Goal: Task Accomplishment & Management: Manage account settings

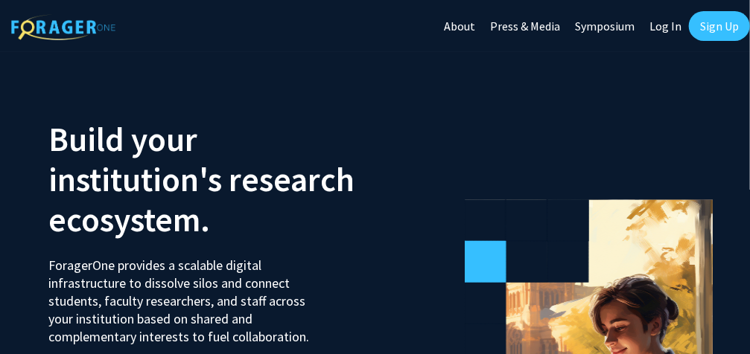
click at [716, 27] on link "Sign Up" at bounding box center [719, 26] width 61 height 30
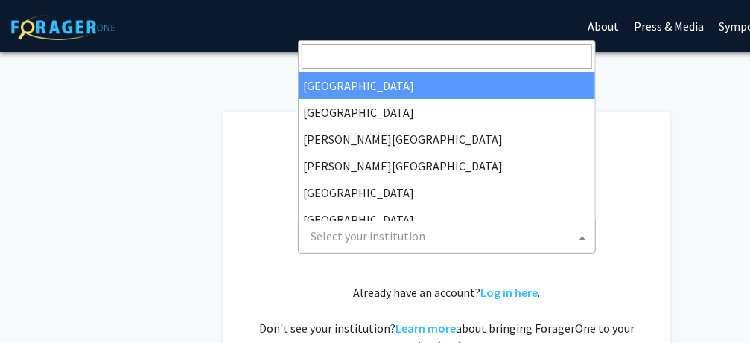
click at [331, 240] on span "Select your institution" at bounding box center [368, 236] width 115 height 15
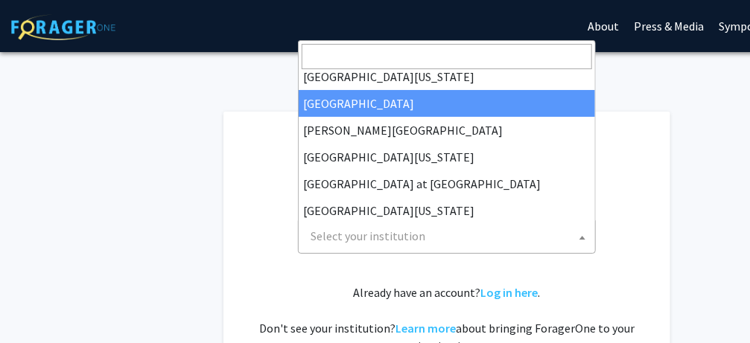
scroll to position [521, 0]
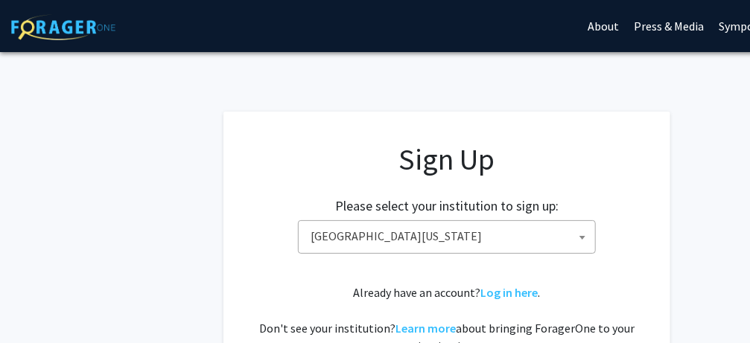
select select "33"
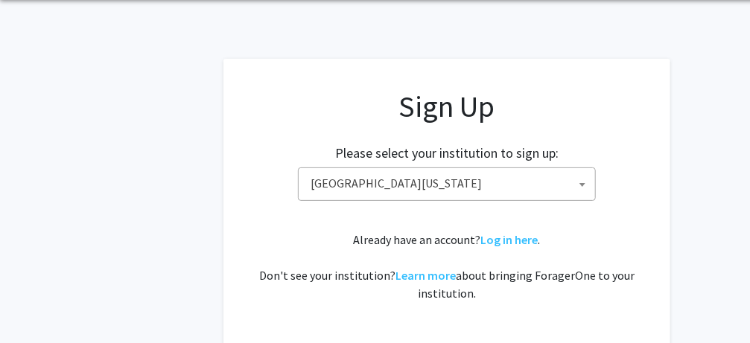
scroll to position [80, 0]
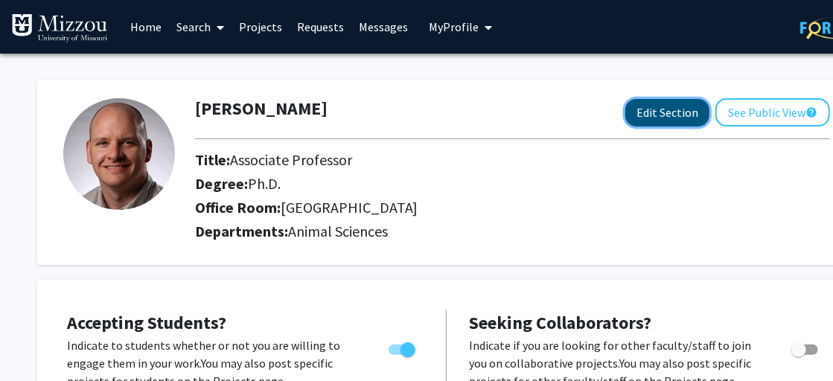
click at [686, 109] on button "Edit Section" at bounding box center [667, 113] width 84 height 28
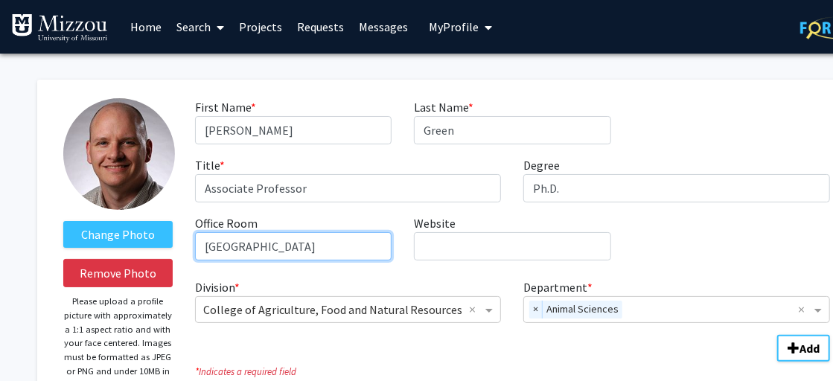
drag, startPoint x: 226, startPoint y: 245, endPoint x: 210, endPoint y: 252, distance: 17.7
click at [210, 252] on input "[GEOGRAPHIC_DATA]" at bounding box center [293, 246] width 197 height 28
type input "138 [GEOGRAPHIC_DATA]"
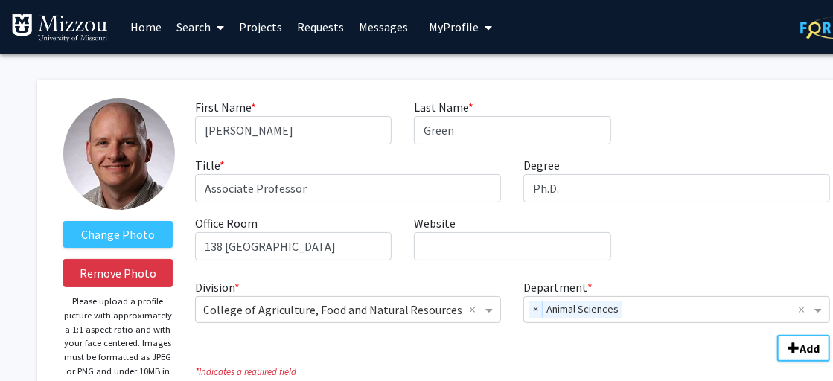
click at [390, 212] on div "First Name * required [PERSON_NAME] Name * required Green Title * required Asso…" at bounding box center [513, 185] width 658 height 174
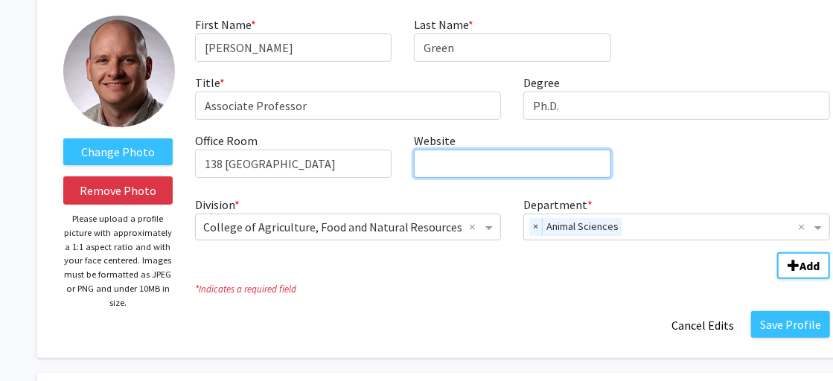
click at [442, 164] on input "Website required" at bounding box center [512, 164] width 197 height 28
click at [444, 160] on input "Website required" at bounding box center [512, 164] width 197 height 28
paste input "https://nstc.missouri.edu/"
type input "https://nstc.missouri.edu/"
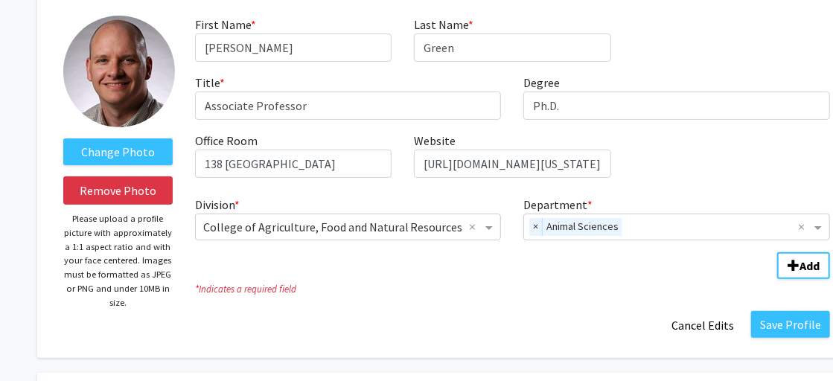
click at [486, 295] on icon "* Indicates a required field" at bounding box center [512, 289] width 635 height 14
click at [760, 323] on button "Save Profile" at bounding box center [790, 324] width 79 height 27
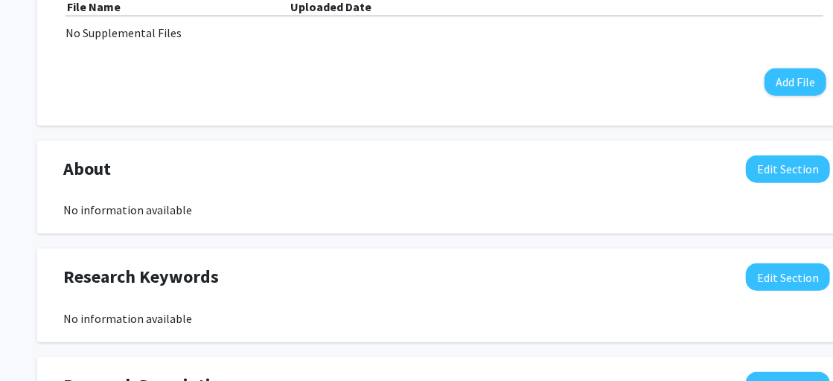
scroll to position [579, 0]
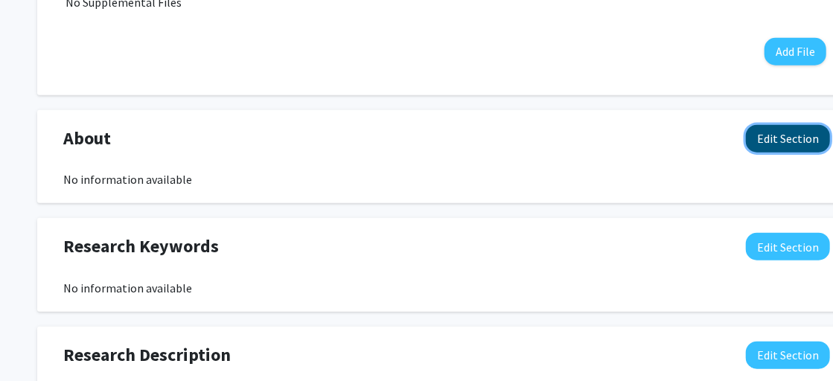
click at [760, 136] on button "Edit Section" at bounding box center [788, 139] width 84 height 28
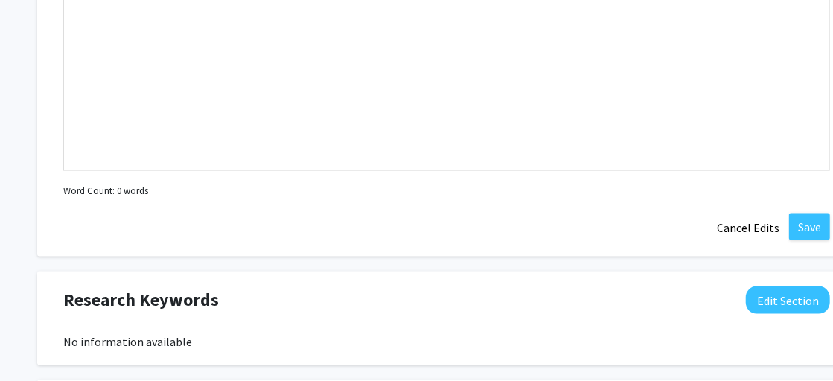
scroll to position [827, 0]
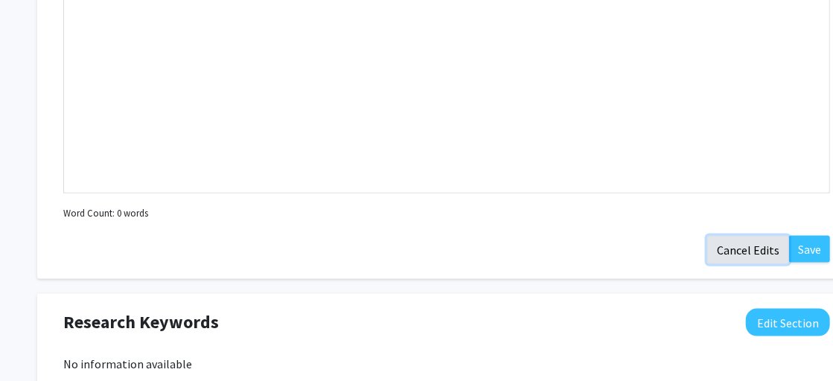
click at [752, 243] on button "Cancel Edits" at bounding box center [748, 250] width 82 height 28
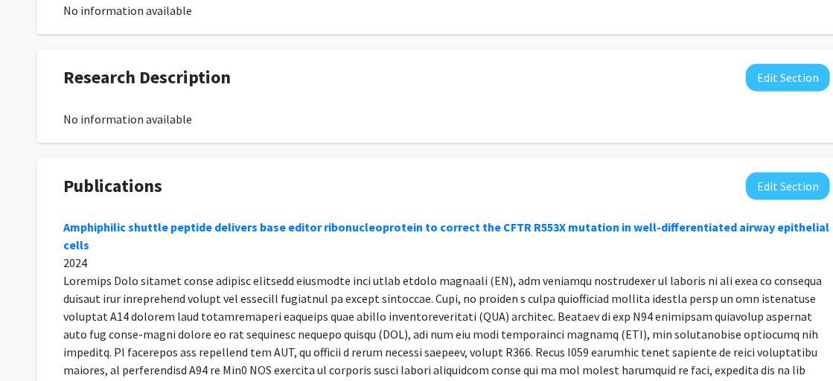
scroll to position [691, 0]
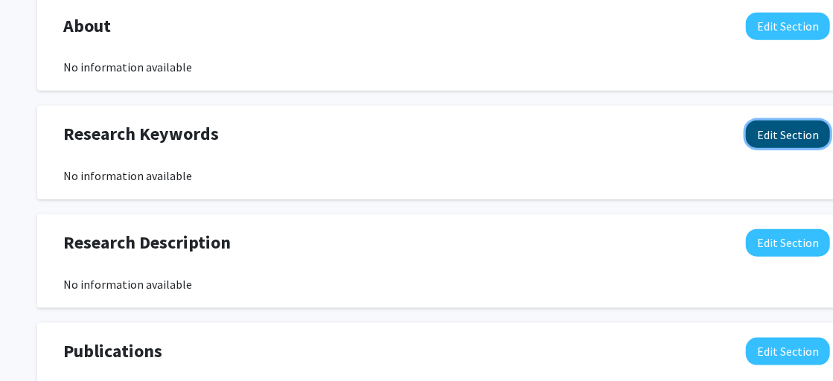
click at [760, 136] on button "Edit Section" at bounding box center [788, 135] width 84 height 28
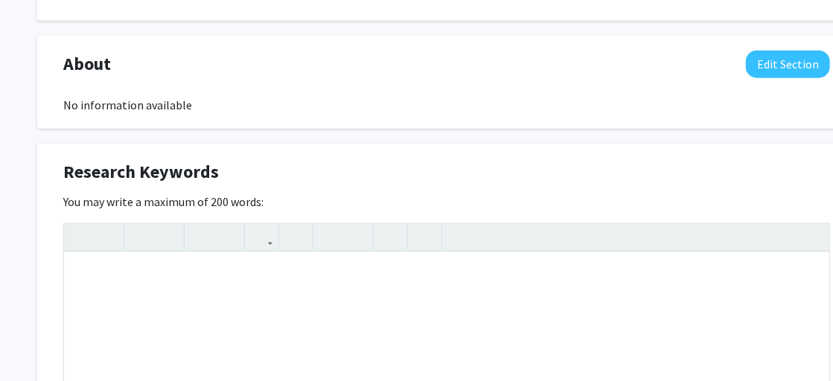
scroll to position [608, 0]
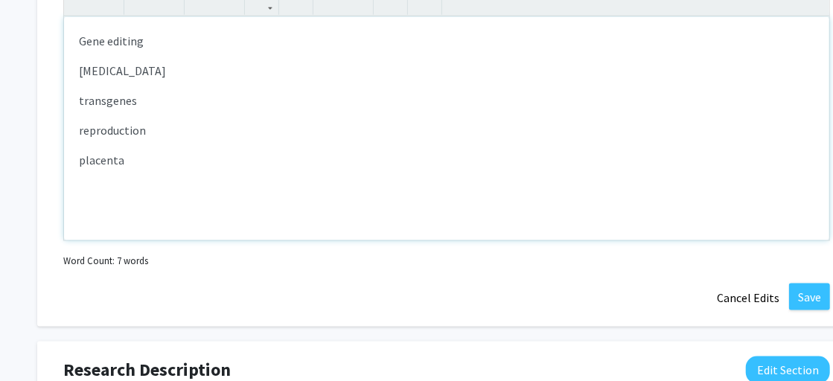
scroll to position [921, 0]
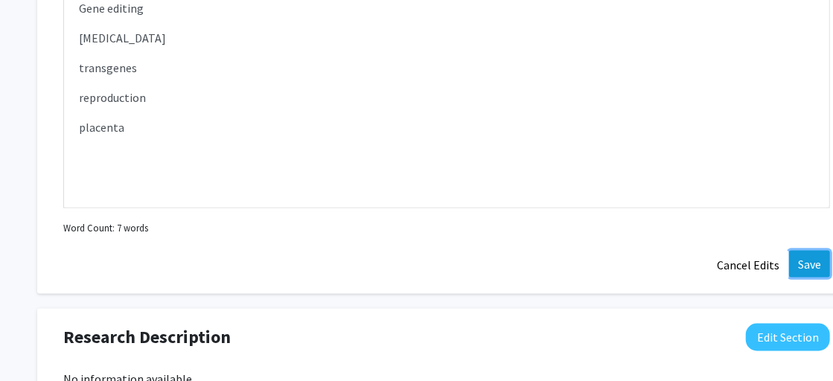
click at [760, 262] on button "Save" at bounding box center [809, 264] width 41 height 27
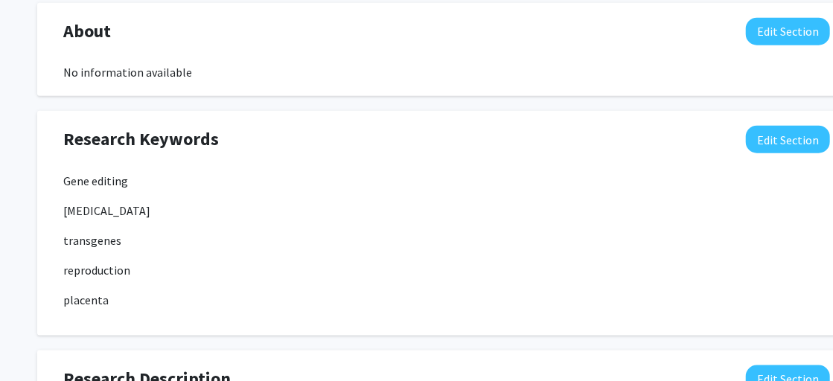
scroll to position [751, 0]
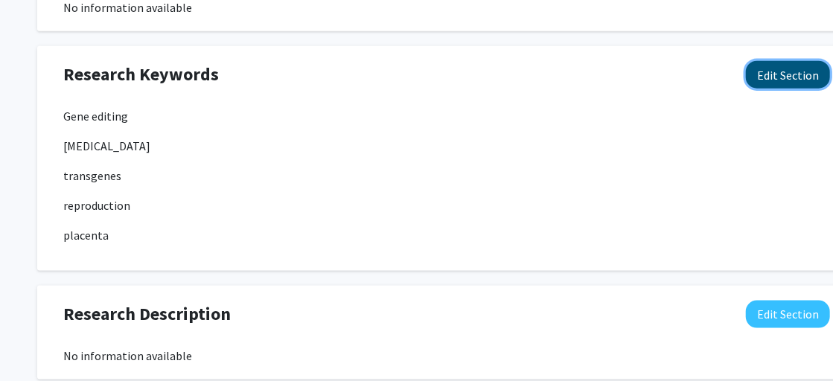
click at [760, 76] on button "Edit Section" at bounding box center [788, 75] width 84 height 28
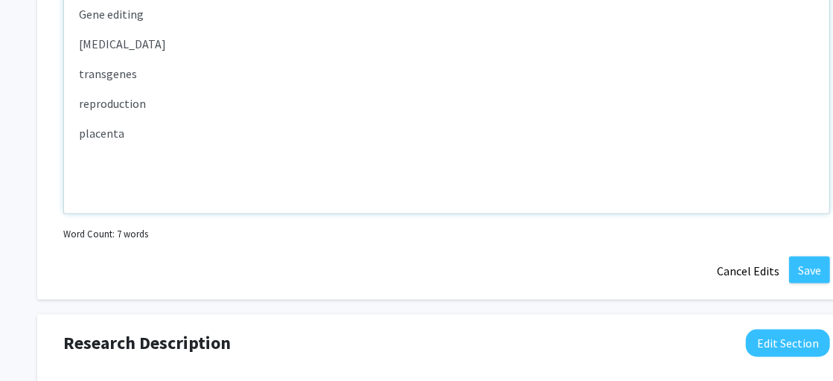
scroll to position [917, 0]
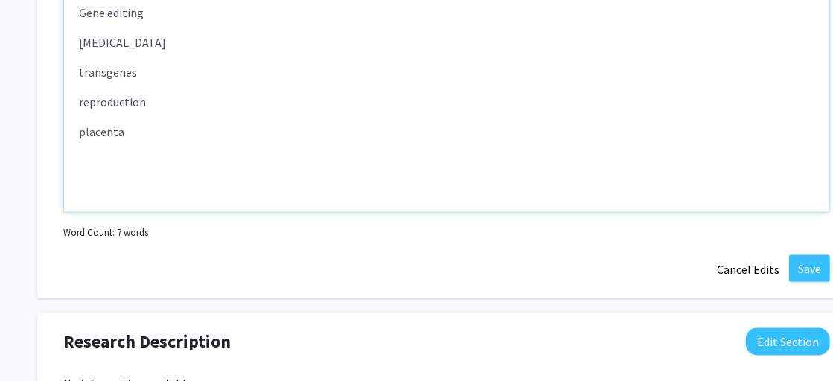
click at [154, 132] on p "placenta" at bounding box center [447, 132] width 736 height 18
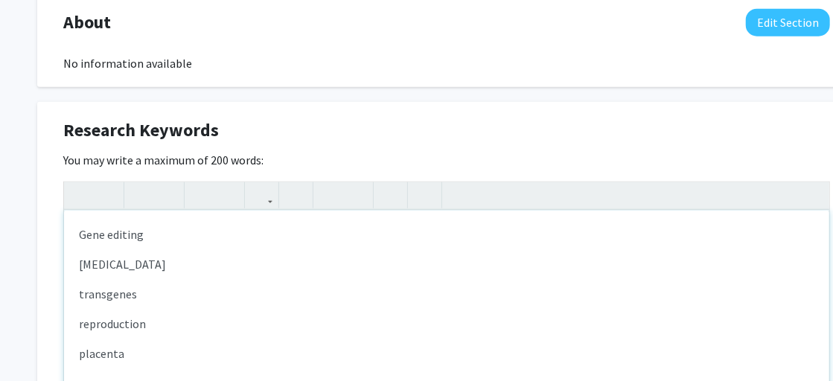
scroll to position [668, 0]
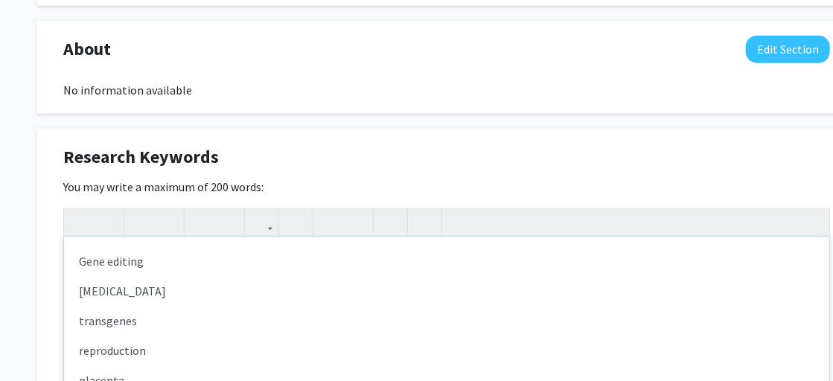
click at [154, 264] on p "Gene editing" at bounding box center [447, 261] width 736 height 18
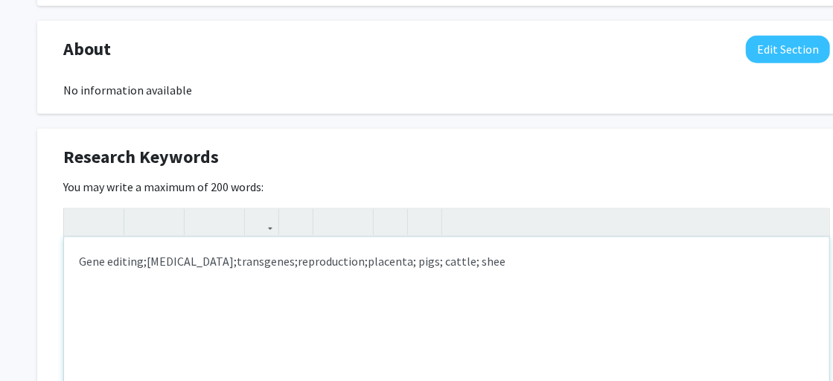
type textarea "<p>Gene editing;&nbsp;&nbsp;<span style="font-size: 1rem;">Gene therapy;&nbsp;<…"
click at [401, 261] on span "placenta; pigs; cattle; sheep" at bounding box center [440, 261] width 144 height 15
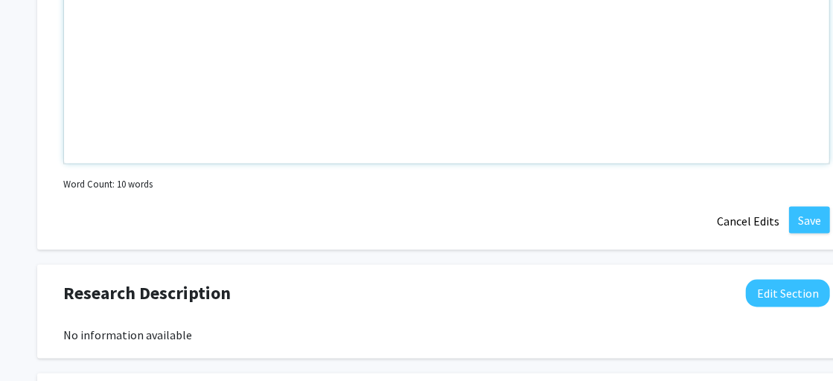
scroll to position [999, 0]
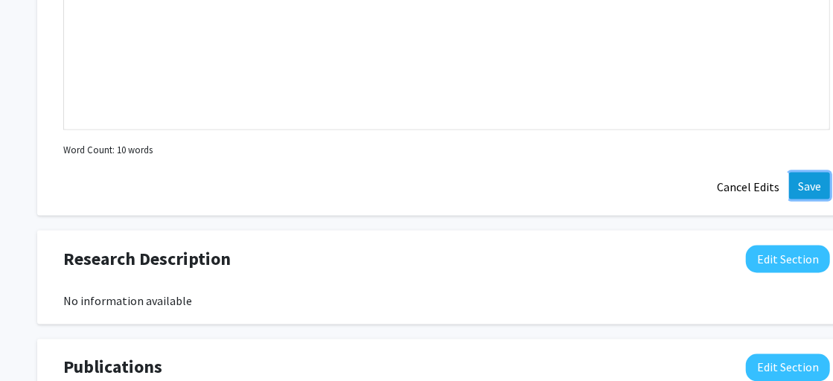
click at [760, 186] on button "Save" at bounding box center [809, 186] width 41 height 27
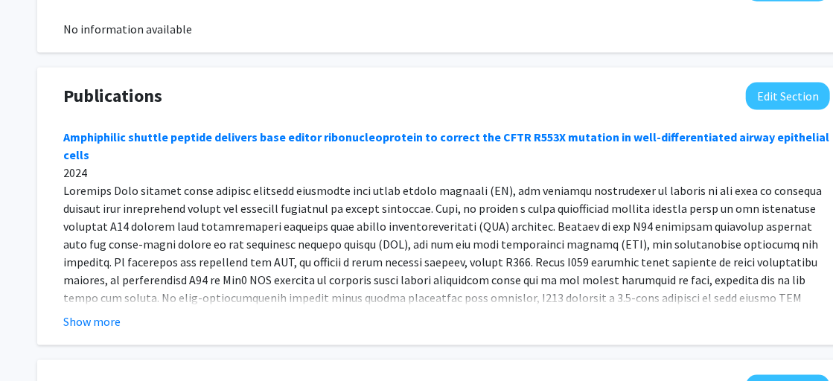
scroll to position [1041, 0]
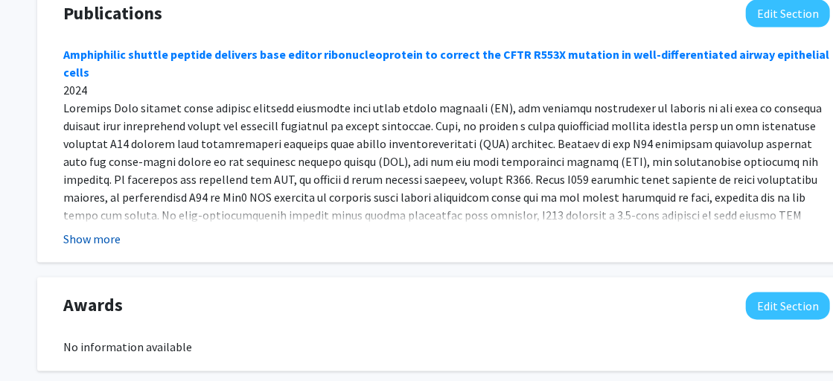
click at [90, 239] on button "Show more" at bounding box center [91, 239] width 57 height 18
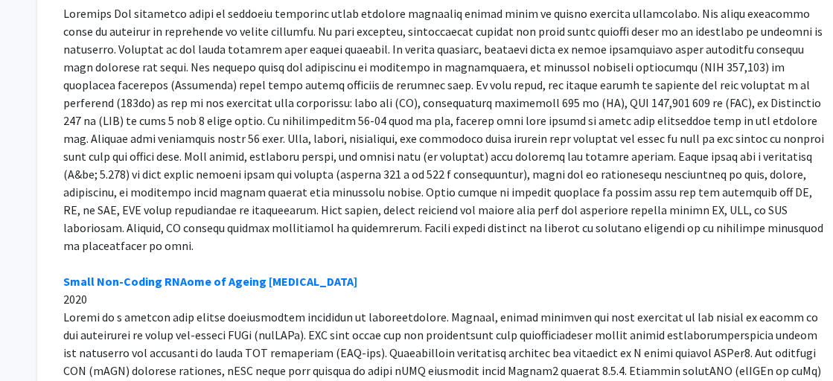
scroll to position [4185, 0]
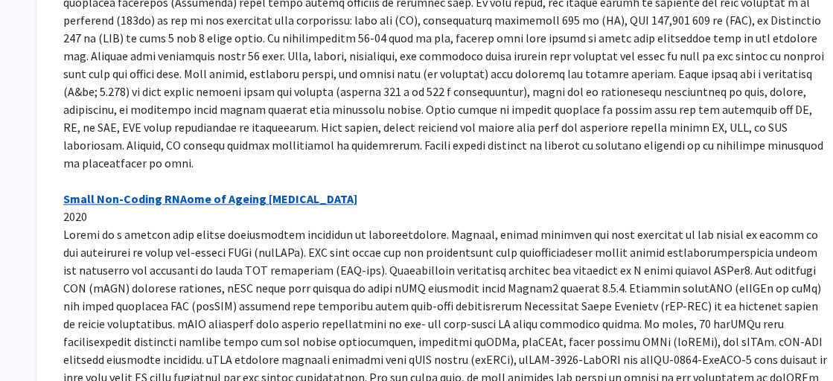
click at [174, 191] on link "Small Non-Coding RNAome of Ageing Chondrocytes" at bounding box center [210, 198] width 294 height 15
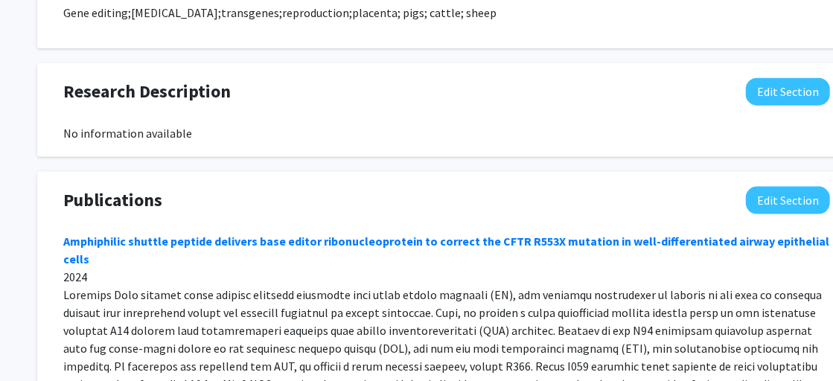
scroll to position [876, 0]
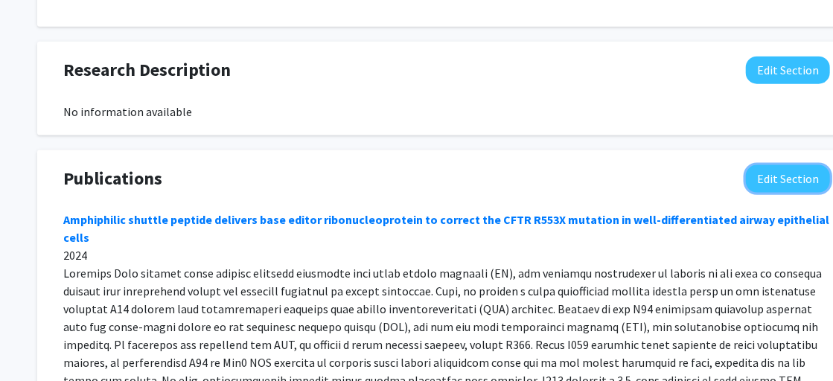
click at [760, 174] on button "Edit Section" at bounding box center [788, 179] width 84 height 28
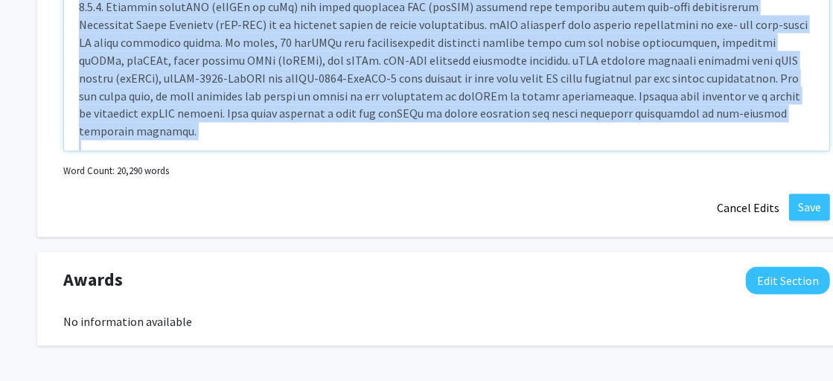
scroll to position [3495, 0]
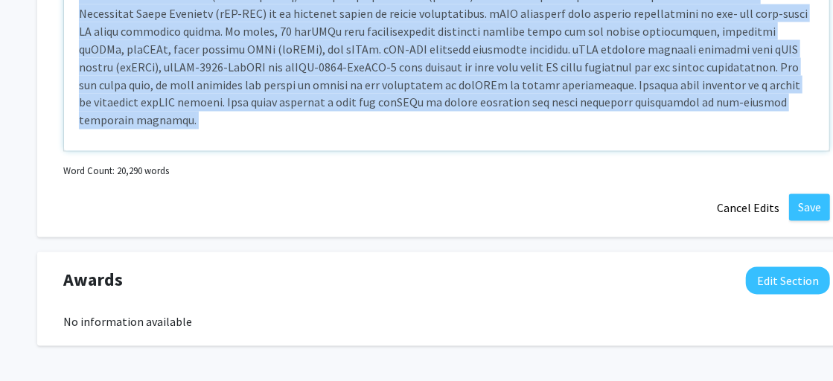
drag, startPoint x: 77, startPoint y: 38, endPoint x: 458, endPoint y: 20, distance: 381.7
click at [458, 20] on div "Amphiphilic shuttle peptide delivers base editor ribonucleoprotein to correct t…" at bounding box center [446, 39] width 765 height 223
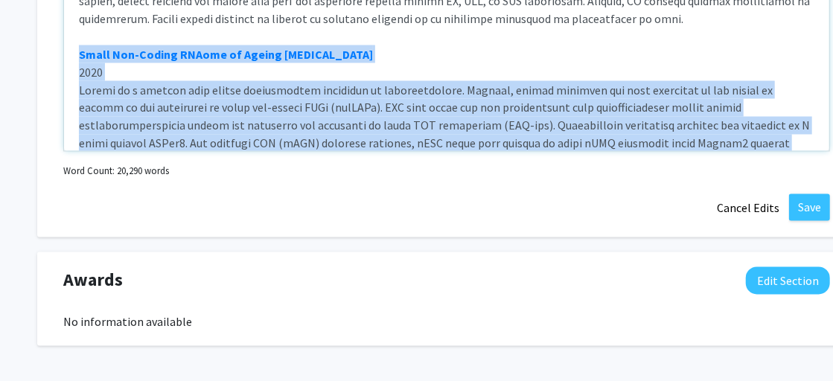
scroll to position [3246, 0]
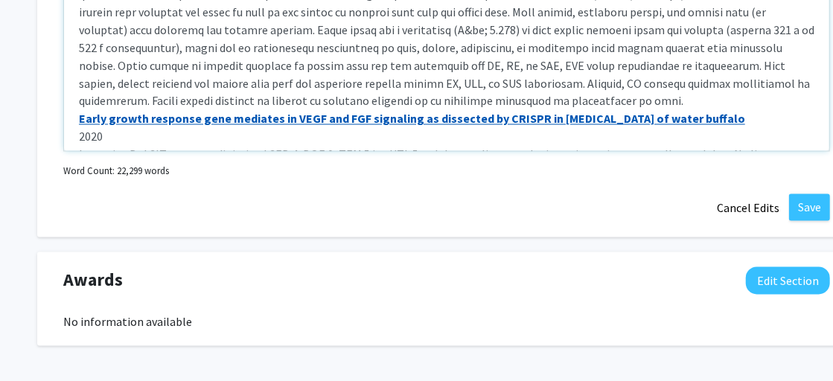
click at [503, 151] on div "Amphiphilic shuttle peptide delivers base editor ribonucleoprotein to correct t…" at bounding box center [446, 39] width 765 height 223
click at [228, 151] on div "Amphiphilic shuttle peptide delivers base editor ribonucleoprotein to correct t…" at bounding box center [446, 39] width 765 height 223
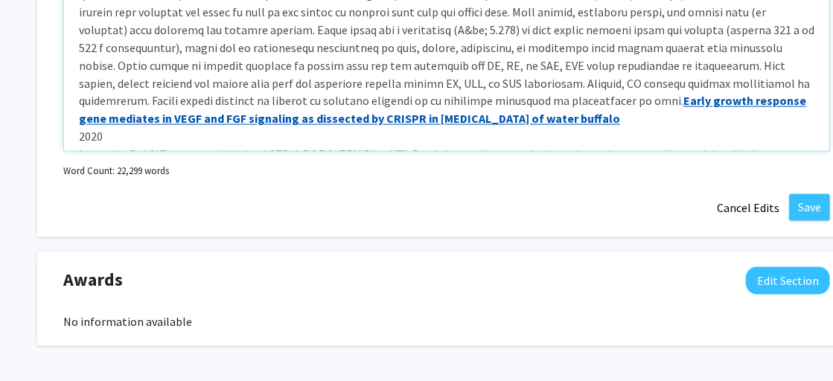
type textarea "<strong><a href="https://doi.org/10.1093/nar/gkae819" target="_blank">Amphiphil…"
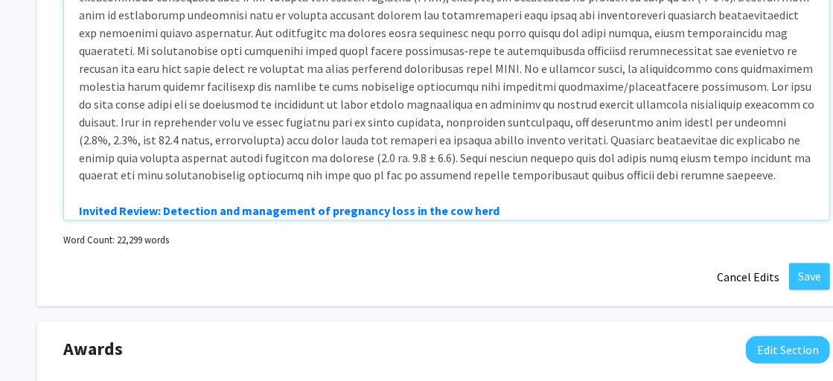
scroll to position [1139, 0]
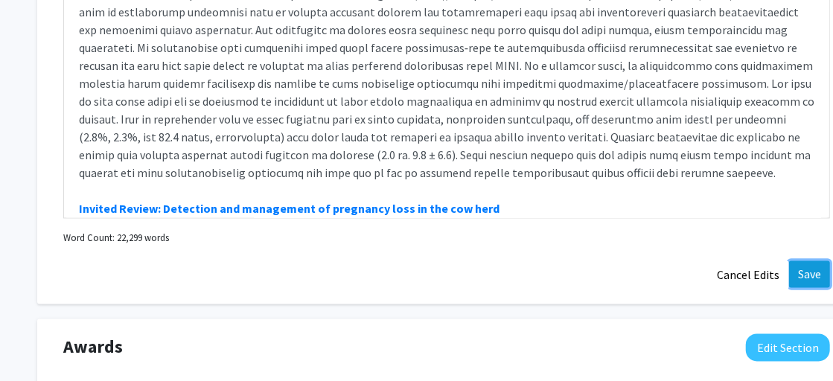
click at [760, 271] on button "Save" at bounding box center [809, 274] width 41 height 27
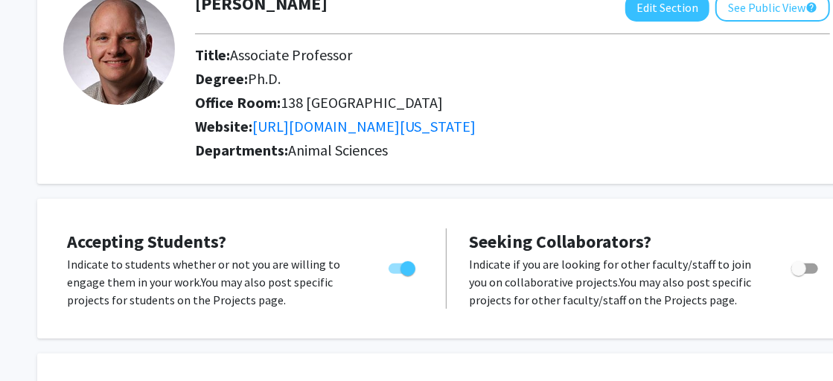
scroll to position [0, 0]
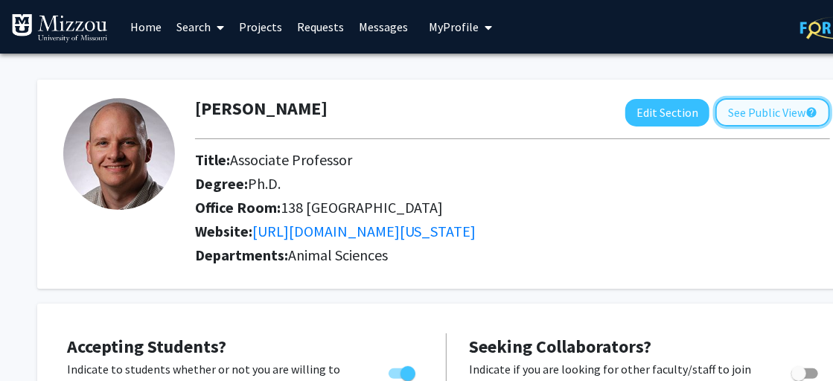
click at [760, 112] on button "See Public View help" at bounding box center [773, 112] width 115 height 28
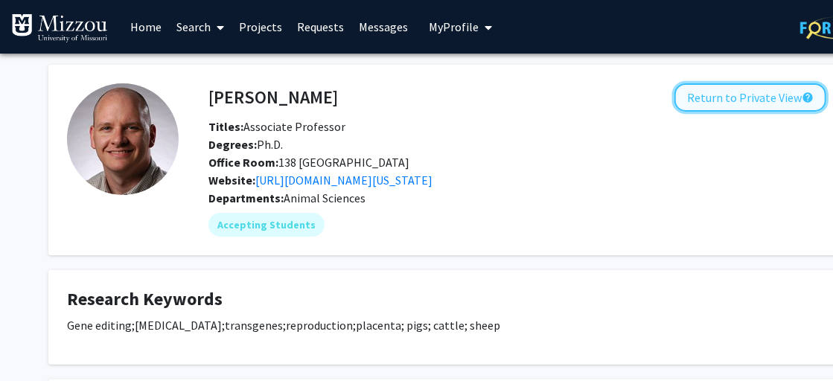
click at [725, 96] on button "Return to Private View help" at bounding box center [751, 97] width 152 height 28
